Goal: Task Accomplishment & Management: Use online tool/utility

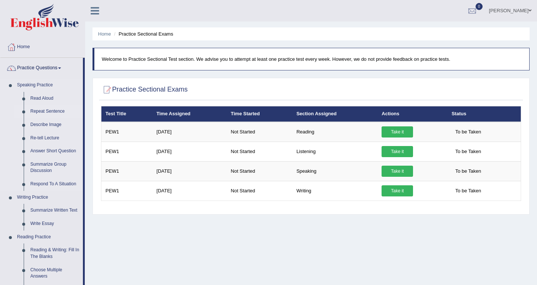
click at [48, 113] on link "Repeat Sentence" at bounding box center [55, 111] width 56 height 13
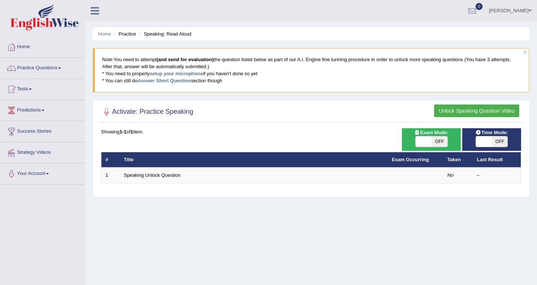
click at [419, 143] on span at bounding box center [424, 141] width 16 height 10
checkbox input "true"
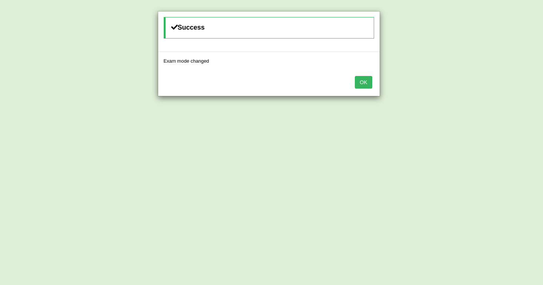
click at [361, 83] on button "OK" at bounding box center [363, 82] width 17 height 13
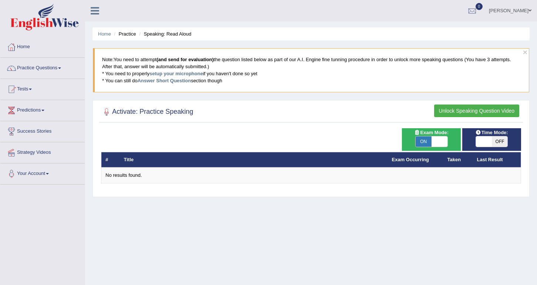
click at [466, 110] on button "Unlock Speaking Question Video" at bounding box center [476, 110] width 85 height 13
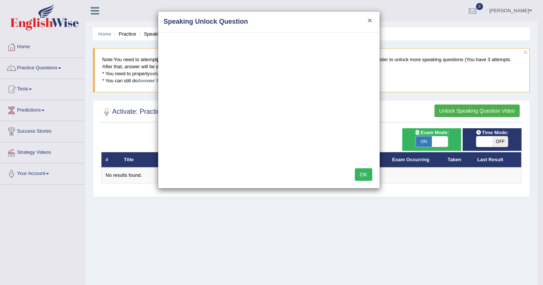
click at [370, 21] on button "×" at bounding box center [369, 20] width 4 height 8
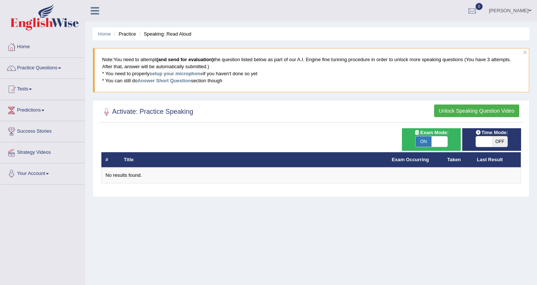
click at [445, 112] on button "Unlock Speaking Question Video" at bounding box center [476, 110] width 85 height 13
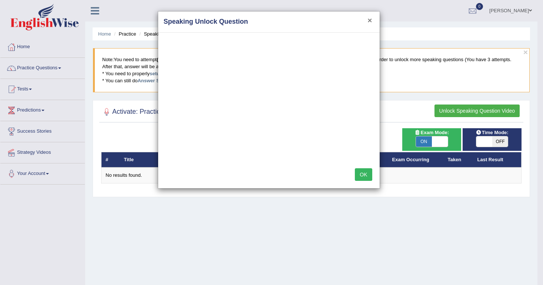
click at [369, 23] on button "×" at bounding box center [369, 20] width 4 height 8
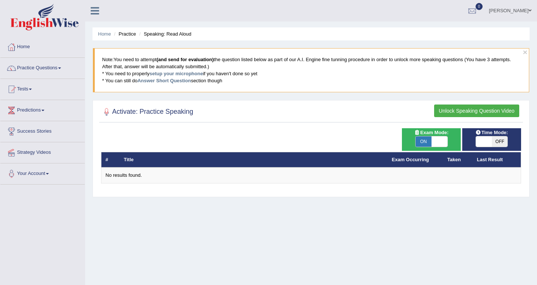
click at [59, 69] on link "Practice Questions" at bounding box center [42, 67] width 84 height 19
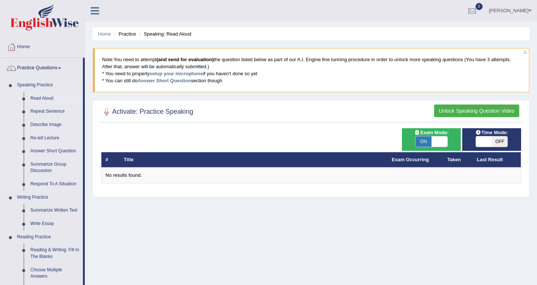
click at [47, 101] on link "Read Aloud" at bounding box center [55, 98] width 56 height 13
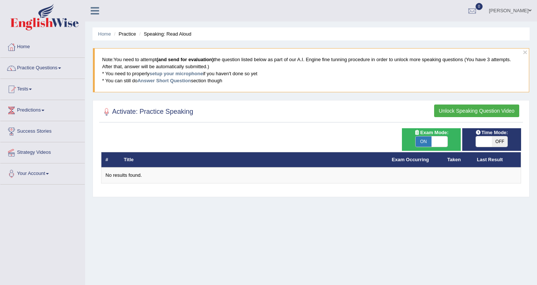
click at [474, 110] on button "Unlock Speaking Question Video" at bounding box center [476, 110] width 85 height 13
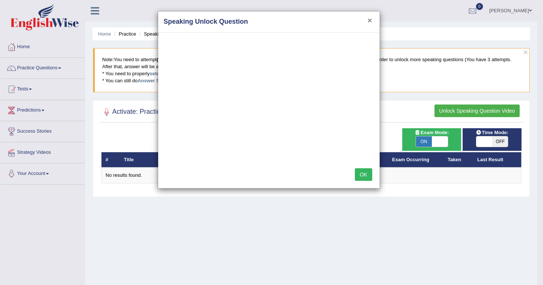
click at [371, 20] on button "×" at bounding box center [369, 20] width 4 height 8
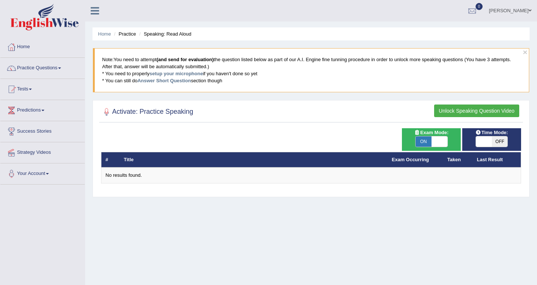
click at [453, 110] on button "Unlock Speaking Question Video" at bounding box center [476, 110] width 85 height 13
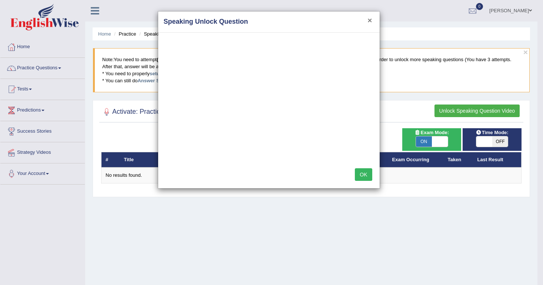
click at [370, 20] on button "×" at bounding box center [369, 20] width 4 height 8
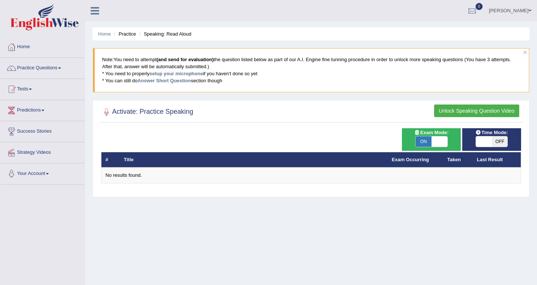
click at [192, 116] on h2 "Activate: Practice Speaking" at bounding box center [147, 111] width 92 height 11
drag, startPoint x: 177, startPoint y: 148, endPoint x: 177, endPoint y: 154, distance: 5.6
click at [177, 153] on div "# Title Exam Occurring Taken Last Result No results found." at bounding box center [311, 155] width 420 height 55
click at [454, 106] on button "Unlock Speaking Question Video" at bounding box center [476, 110] width 85 height 13
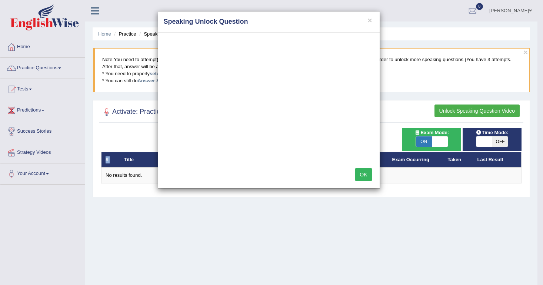
click at [364, 178] on button "OK" at bounding box center [363, 174] width 17 height 13
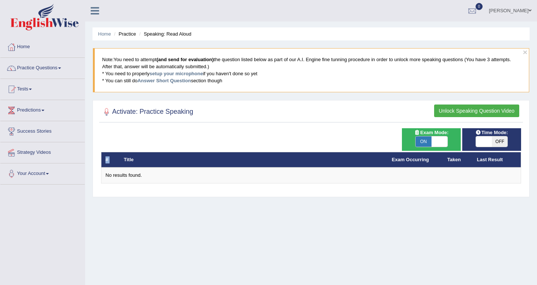
click at [322, 106] on div at bounding box center [311, 111] width 420 height 15
click at [253, 160] on th "Title" at bounding box center [254, 160] width 268 height 16
click at [412, 159] on link "Exam Occurring" at bounding box center [410, 160] width 37 height 6
drag, startPoint x: 445, startPoint y: 131, endPoint x: 469, endPoint y: 106, distance: 34.9
click at [469, 105] on div "Activate: Practice Speaking Unlock Speaking Question Video Time Mode: ON OFF Ex…" at bounding box center [311, 148] width 437 height 97
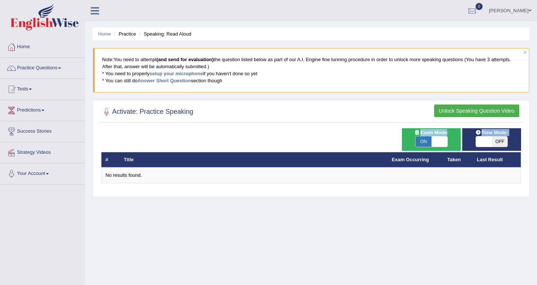
click at [469, 106] on button "Unlock Speaking Question Video" at bounding box center [476, 110] width 85 height 13
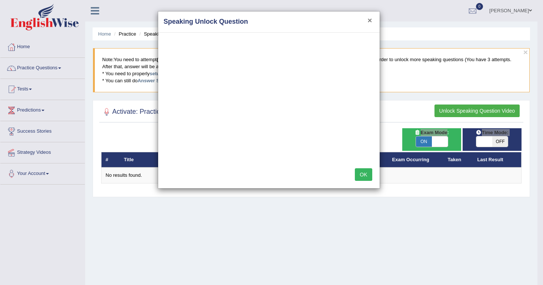
click at [369, 22] on button "×" at bounding box center [369, 20] width 4 height 8
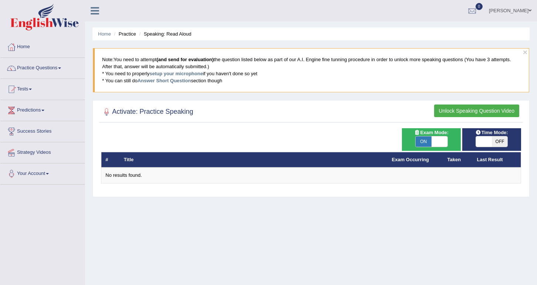
click at [92, 10] on icon at bounding box center [95, 11] width 9 height 10
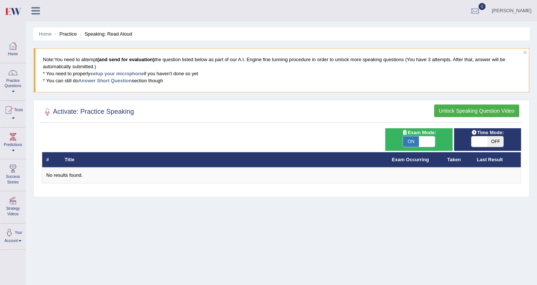
click at [14, 51] on div at bounding box center [12, 45] width 11 height 11
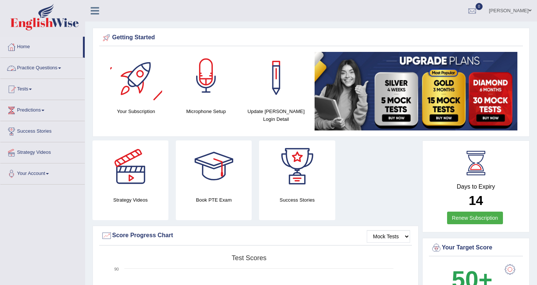
click at [216, 93] on div at bounding box center [206, 78] width 52 height 52
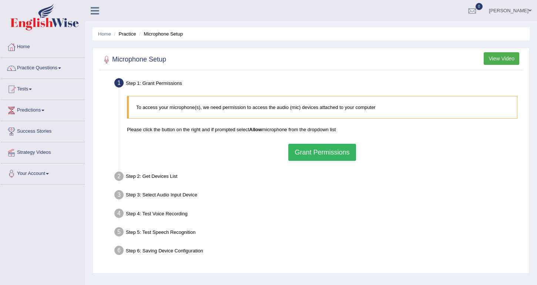
click at [311, 154] on button "Grant Permissions" at bounding box center [322, 152] width 67 height 17
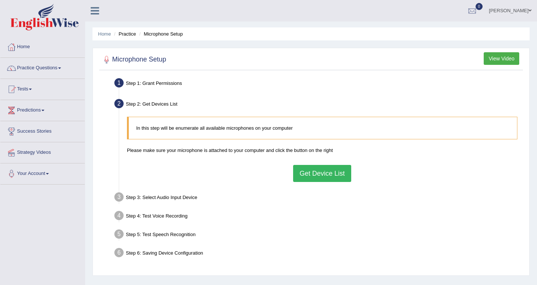
click at [316, 176] on button "Get Device List" at bounding box center [322, 173] width 58 height 17
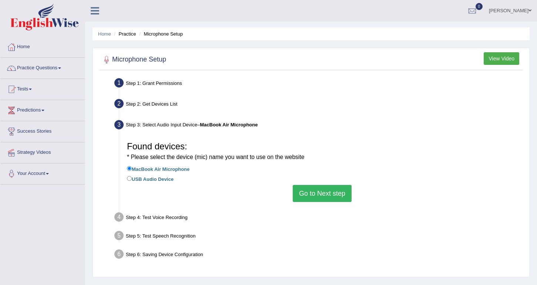
click at [131, 178] on input "USB Audio Device" at bounding box center [129, 178] width 5 height 5
radio input "true"
click at [319, 191] on button "Go to Next step" at bounding box center [322, 193] width 59 height 17
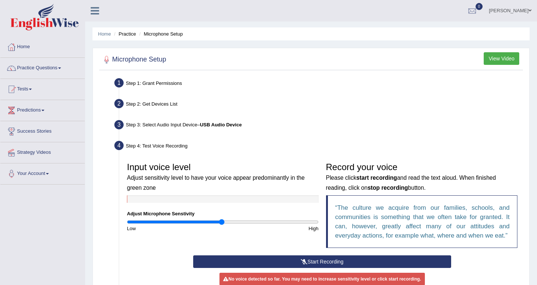
drag, startPoint x: 313, startPoint y: 250, endPoint x: 311, endPoint y: 259, distance: 9.3
click at [310, 260] on div "Input voice level Adjust sensitivity level to have your voice appear predominan…" at bounding box center [322, 233] width 398 height 156
click at [311, 259] on button "Start Recording" at bounding box center [322, 261] width 258 height 13
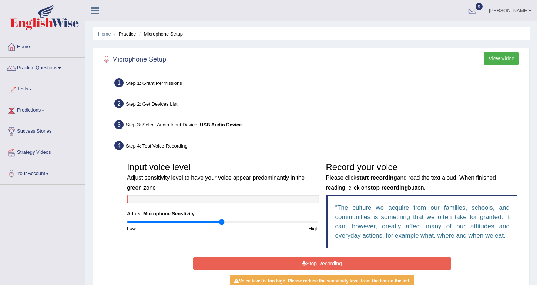
click at [156, 103] on div "Step 2: Get Devices List" at bounding box center [318, 105] width 415 height 16
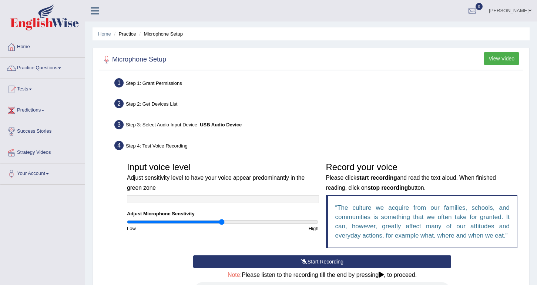
click at [101, 31] on link "Home" at bounding box center [104, 34] width 13 height 6
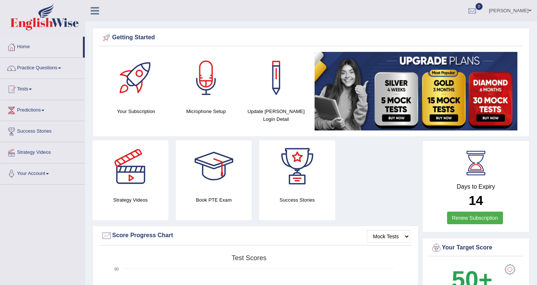
click at [193, 80] on div at bounding box center [206, 78] width 52 height 52
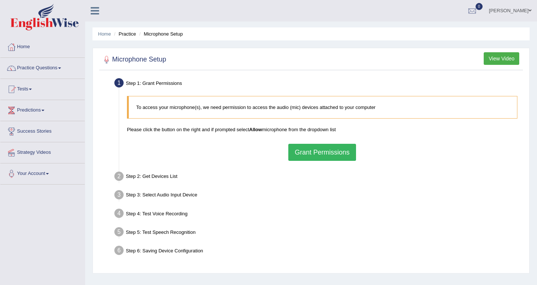
click at [307, 153] on button "Grant Permissions" at bounding box center [322, 152] width 67 height 17
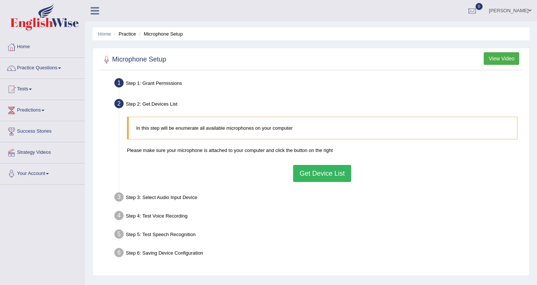
click at [496, 57] on button "View Video" at bounding box center [502, 58] width 36 height 13
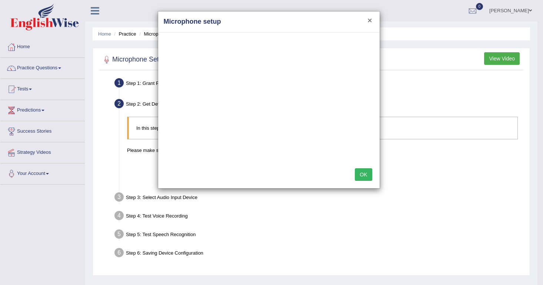
click at [369, 24] on button "×" at bounding box center [369, 20] width 4 height 8
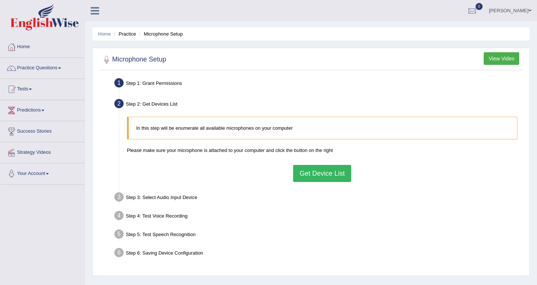
click at [308, 158] on div "In this step will be enumerate all available microphones on your computer Pleas…" at bounding box center [322, 149] width 398 height 72
click at [308, 168] on button "Get Device List" at bounding box center [322, 173] width 58 height 17
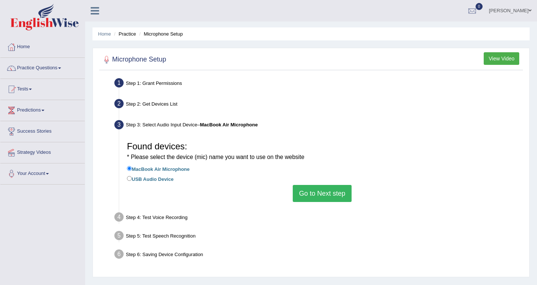
click at [129, 176] on input "USB Audio Device" at bounding box center [129, 178] width 5 height 5
radio input "true"
click at [312, 191] on button "Go to Next step" at bounding box center [322, 193] width 59 height 17
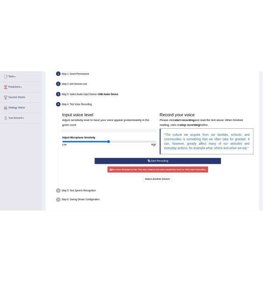
scroll to position [79, 0]
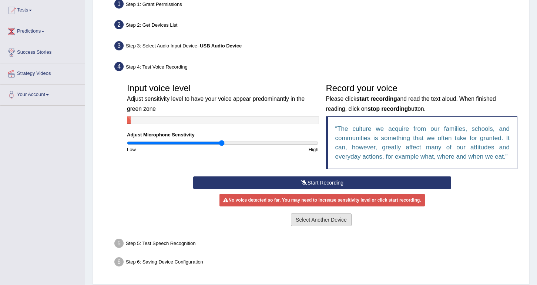
click at [338, 220] on button "Select Another Device" at bounding box center [321, 219] width 61 height 13
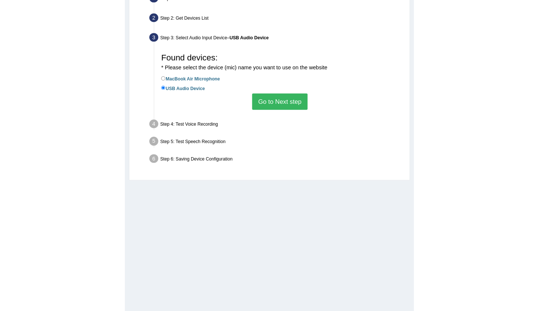
scroll to position [78, 0]
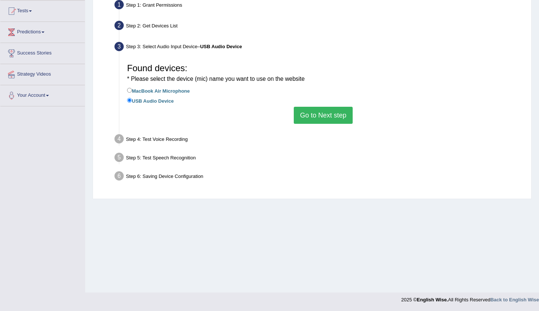
drag, startPoint x: 523, startPoint y: 103, endPoint x: 544, endPoint y: 74, distance: 35.3
click at [537, 74] on html "Toggle navigation Home Practice Questions Speaking Practice Read Aloud Repeat S…" at bounding box center [269, 77] width 539 height 311
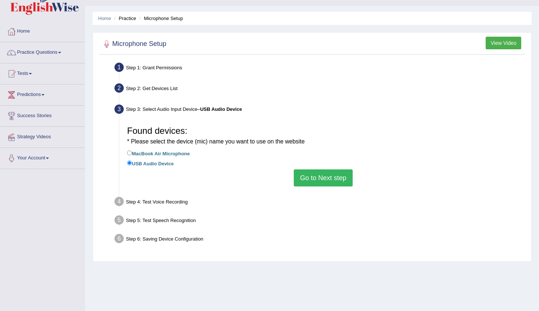
scroll to position [14, 0]
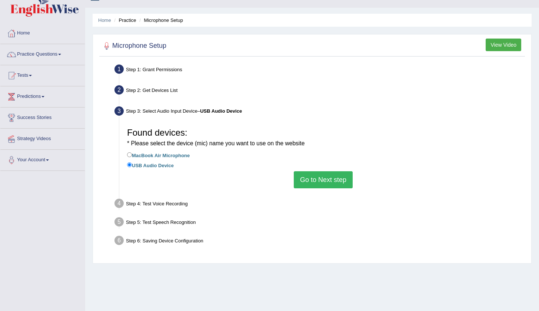
click at [329, 179] on button "Go to Next step" at bounding box center [323, 179] width 59 height 17
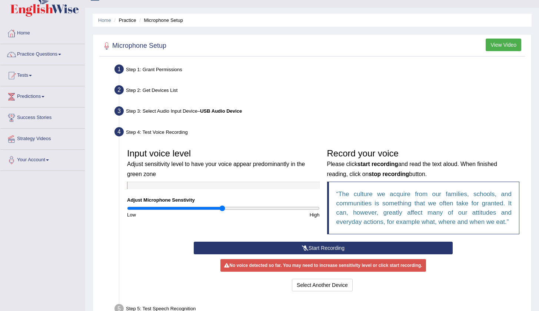
click at [337, 75] on div "Step 1: Grant Permissions" at bounding box center [319, 70] width 417 height 16
